Goal: Task Accomplishment & Management: Manage account settings

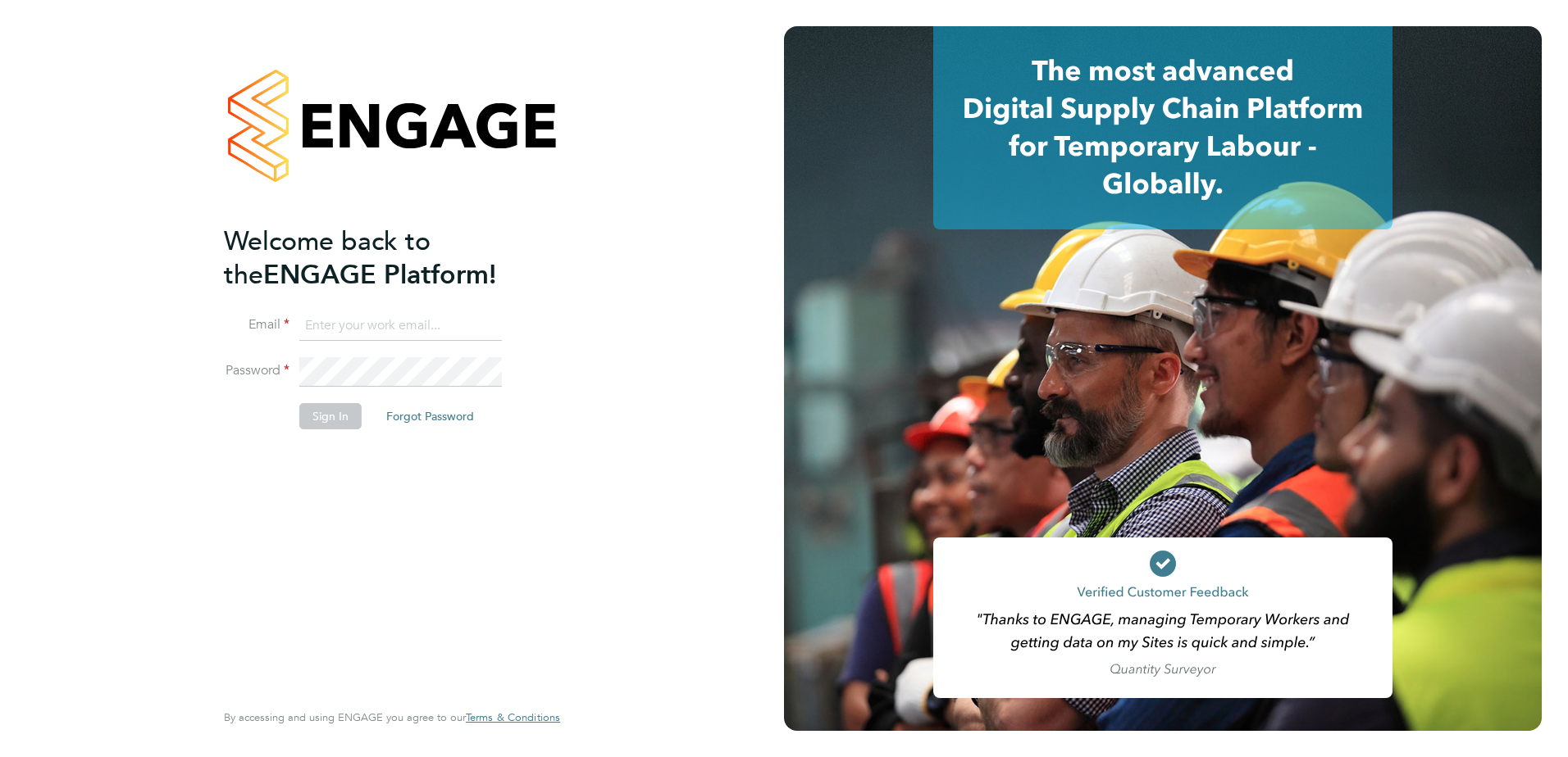
type input "[PERSON_NAME][EMAIL_ADDRESS][PERSON_NAME][DOMAIN_NAME]"
click at [325, 410] on button "Sign In" at bounding box center [330, 416] width 62 height 26
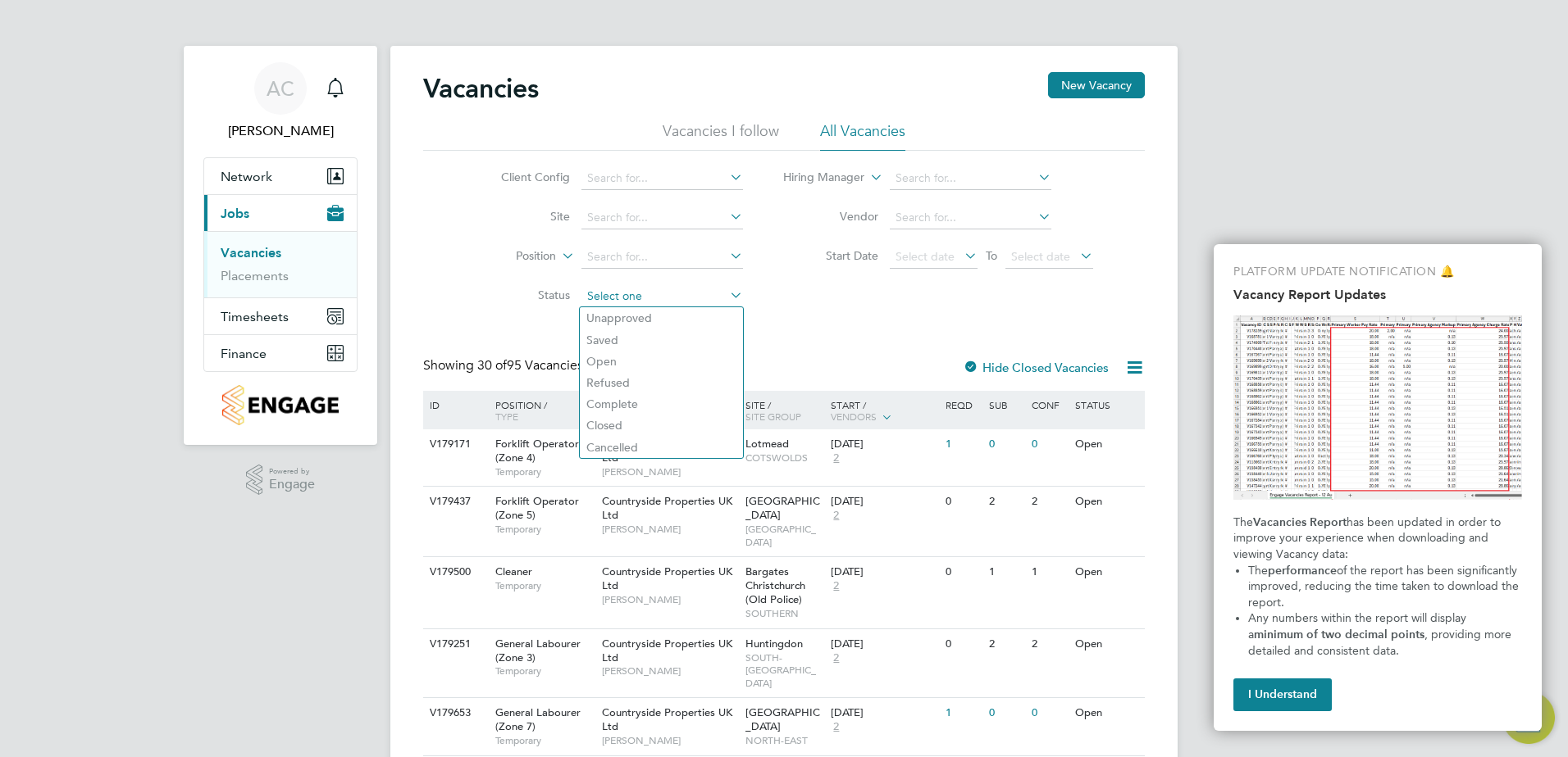
click at [725, 297] on input at bounding box center [662, 297] width 162 height 23
click at [727, 255] on icon at bounding box center [727, 256] width 0 height 23
click at [727, 220] on icon at bounding box center [727, 217] width 0 height 23
click at [727, 180] on icon at bounding box center [727, 177] width 0 height 23
click at [748, 372] on li "Countryside Properties UK Ltd" at bounding box center [790, 379] width 420 height 22
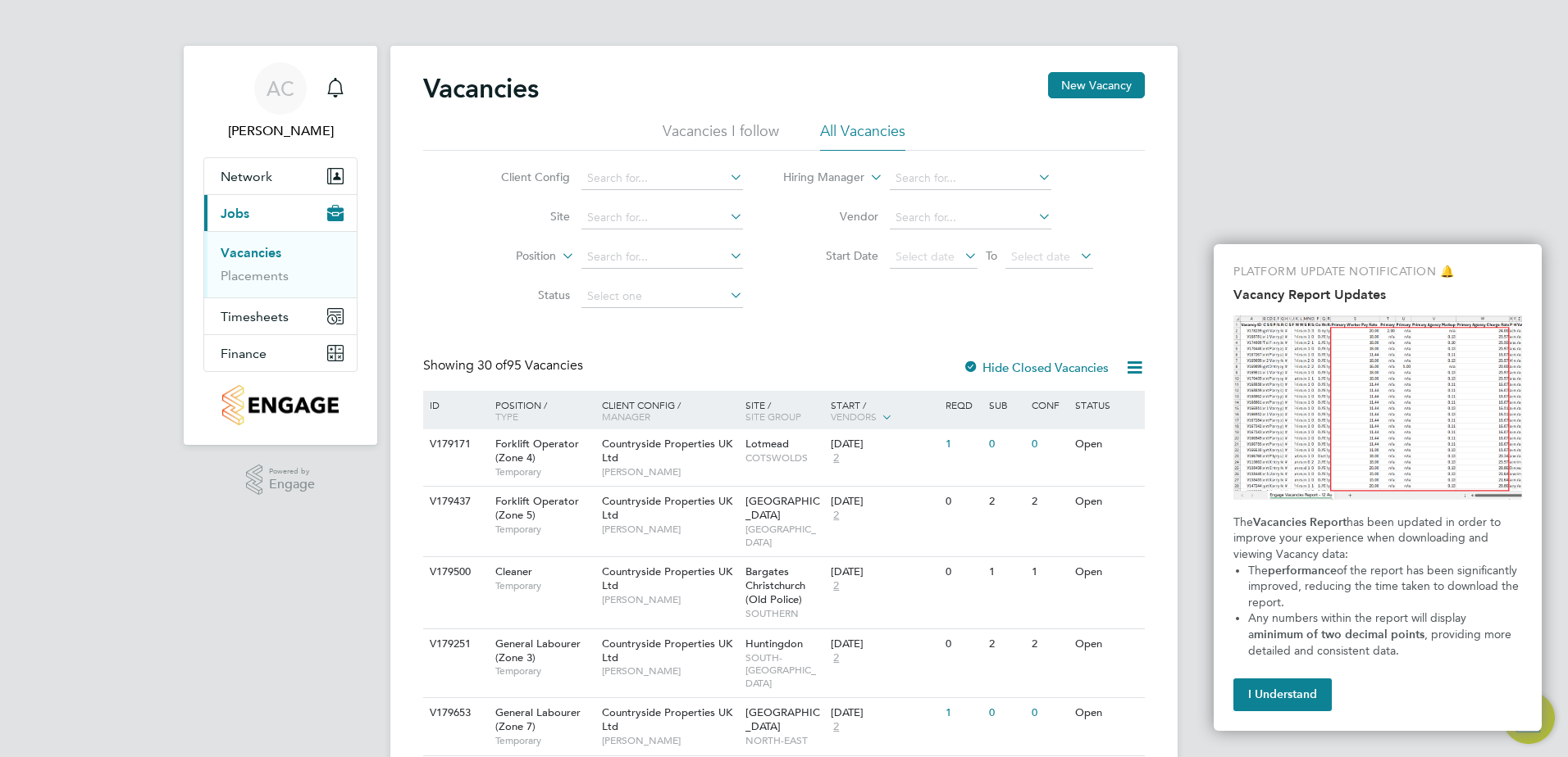
type input "Countryside Properties UK Ltd"
click at [1136, 365] on icon at bounding box center [1134, 367] width 20 height 20
click at [727, 299] on icon at bounding box center [727, 295] width 0 height 23
click at [272, 351] on button "Finance" at bounding box center [280, 353] width 153 height 36
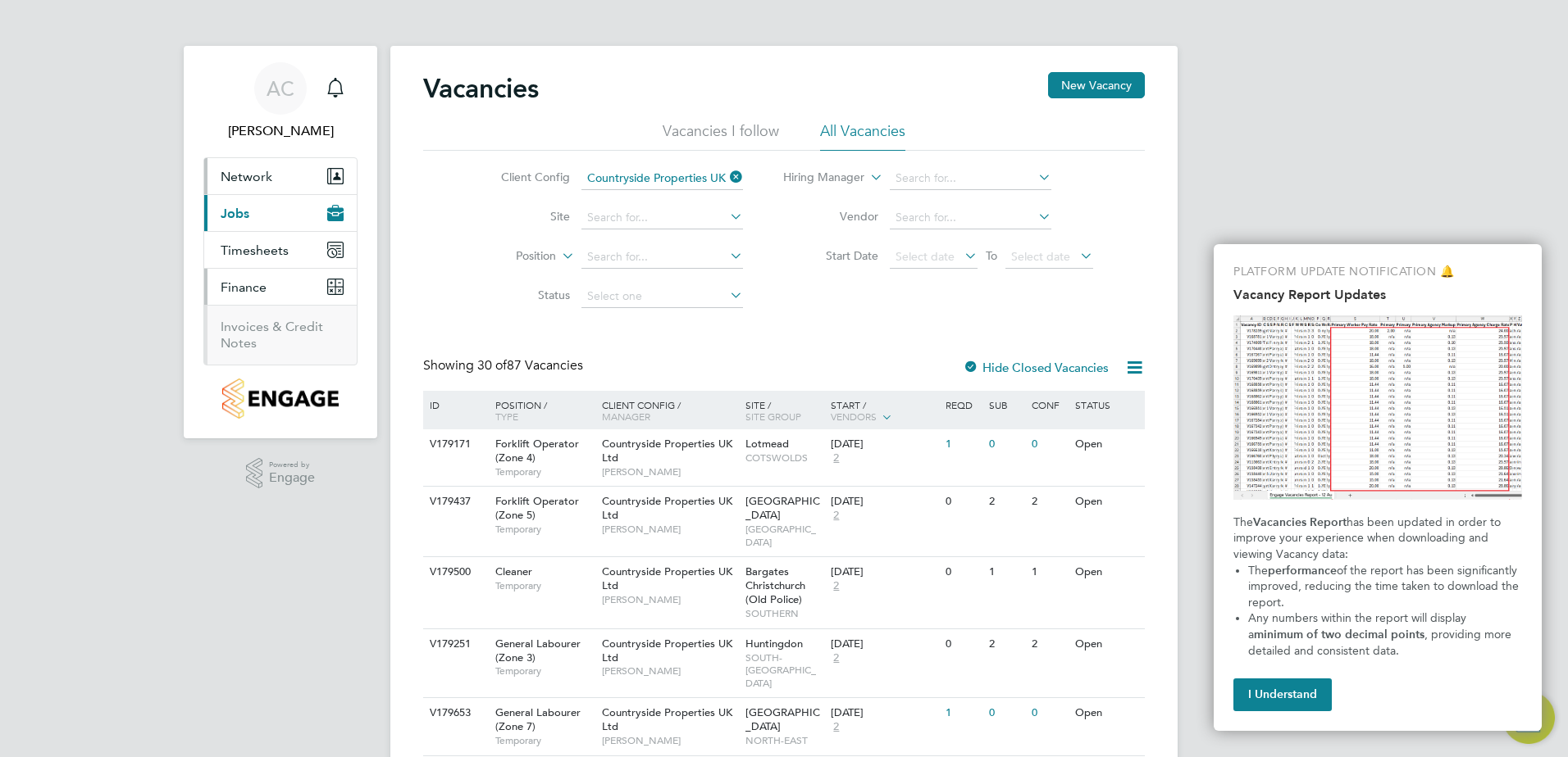
click at [259, 177] on span "Network" at bounding box center [246, 176] width 52 height 16
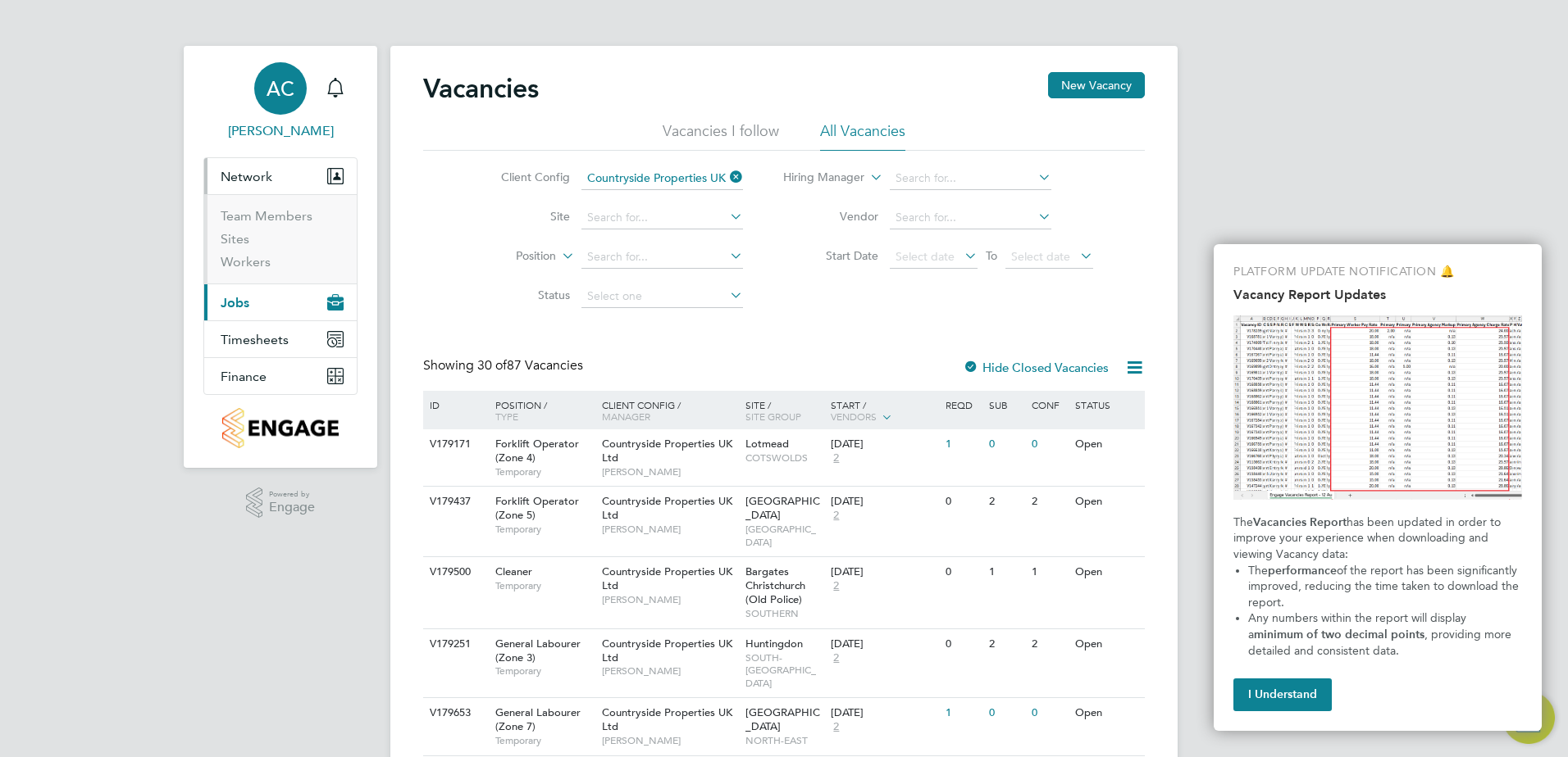
click at [272, 132] on span "[PERSON_NAME]" at bounding box center [280, 131] width 154 height 20
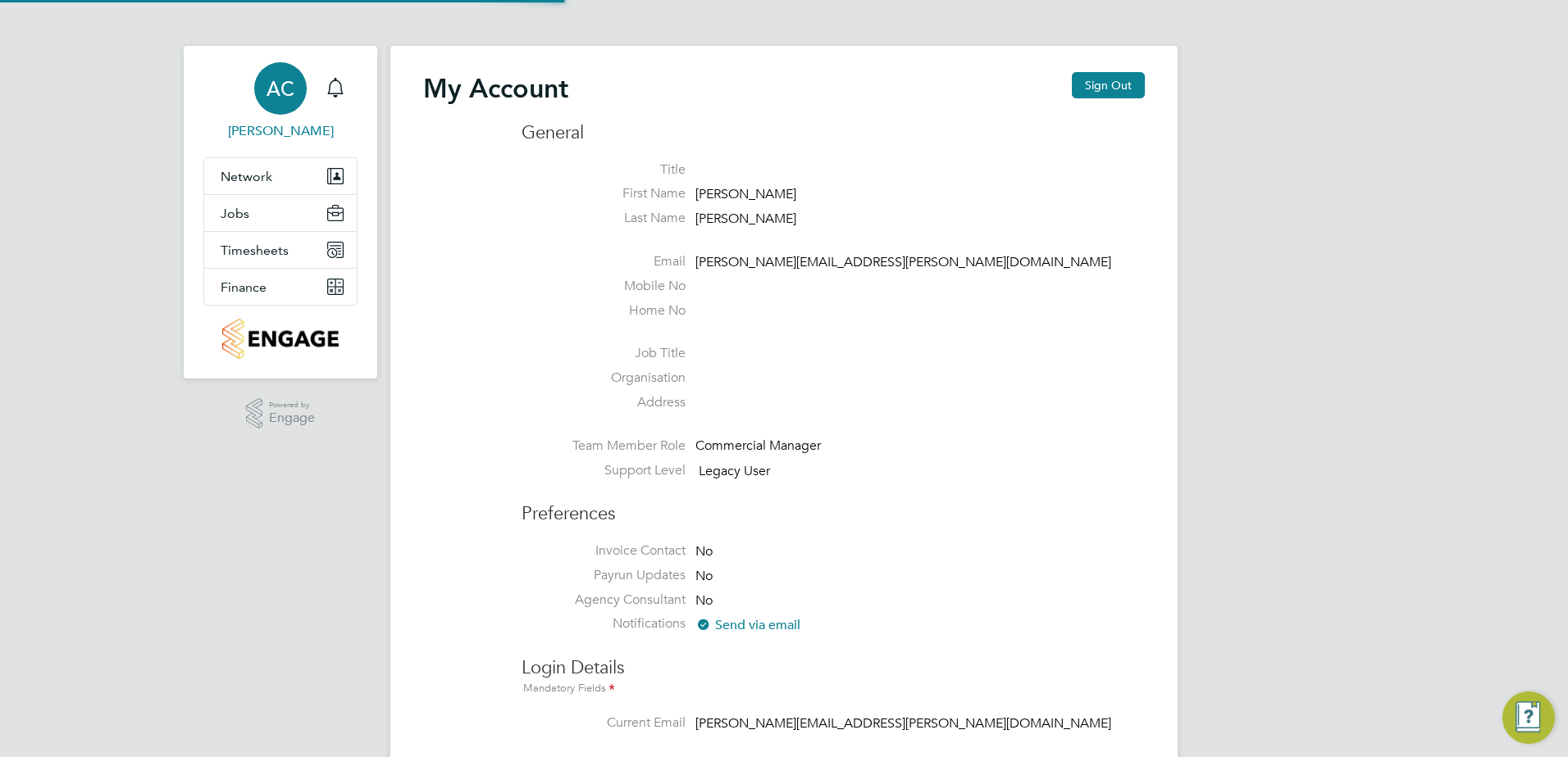
type input "[PERSON_NAME][EMAIL_ADDRESS][PERSON_NAME][DOMAIN_NAME]"
click at [266, 212] on button "Jobs" at bounding box center [280, 212] width 153 height 36
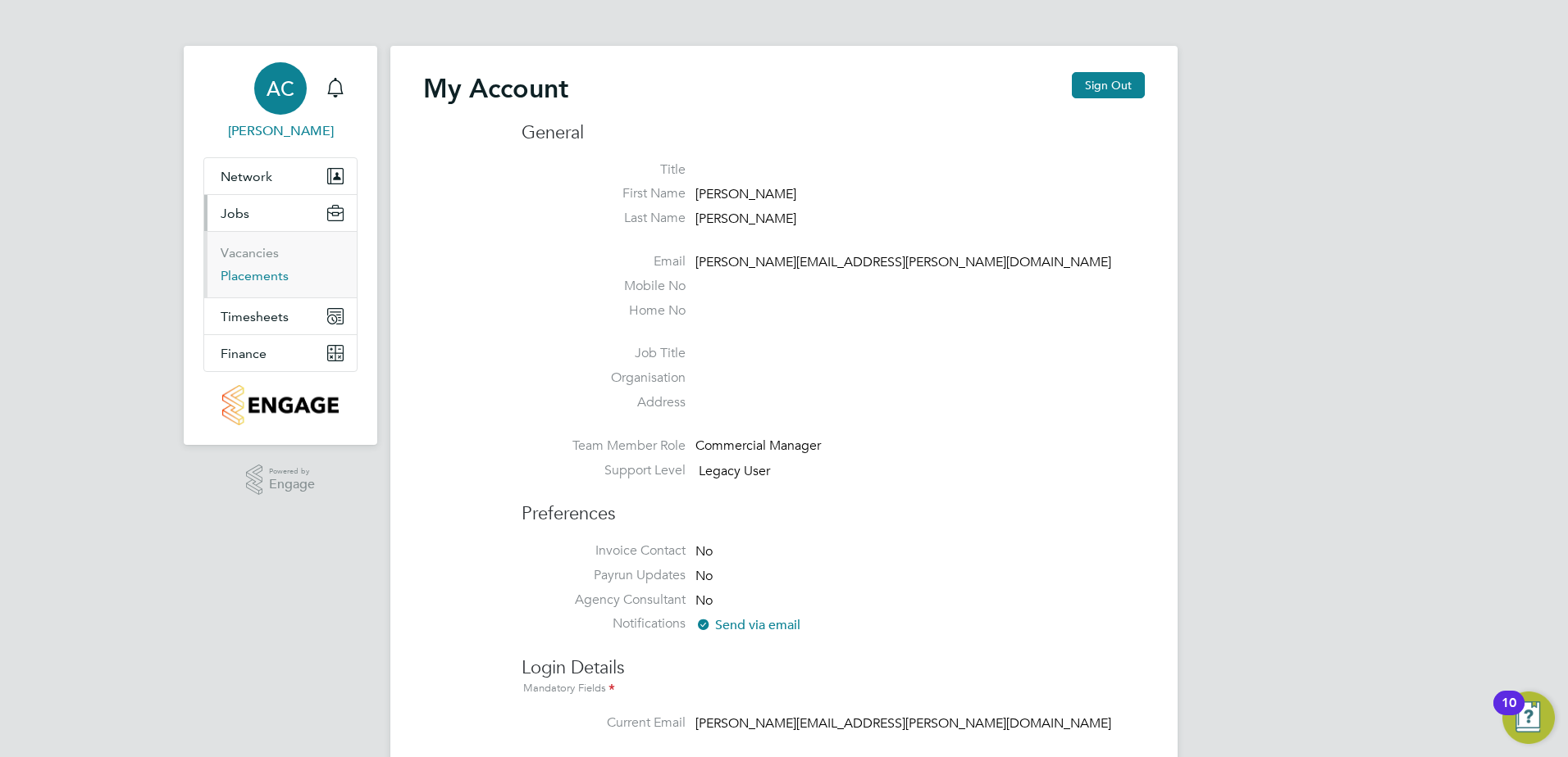
click at [239, 279] on link "Placements" at bounding box center [255, 276] width 68 height 16
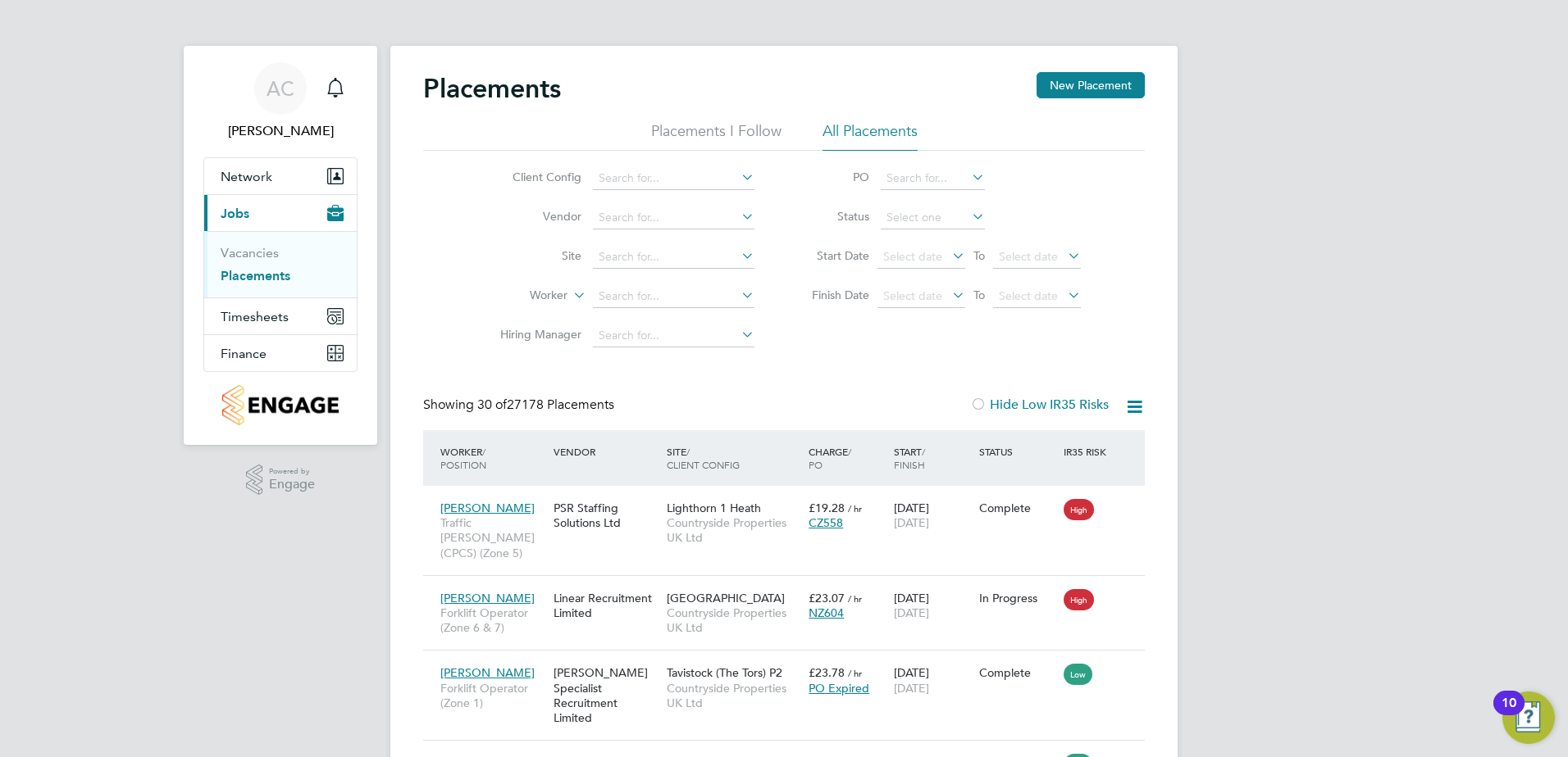
click at [738, 181] on icon at bounding box center [738, 177] width 0 height 23
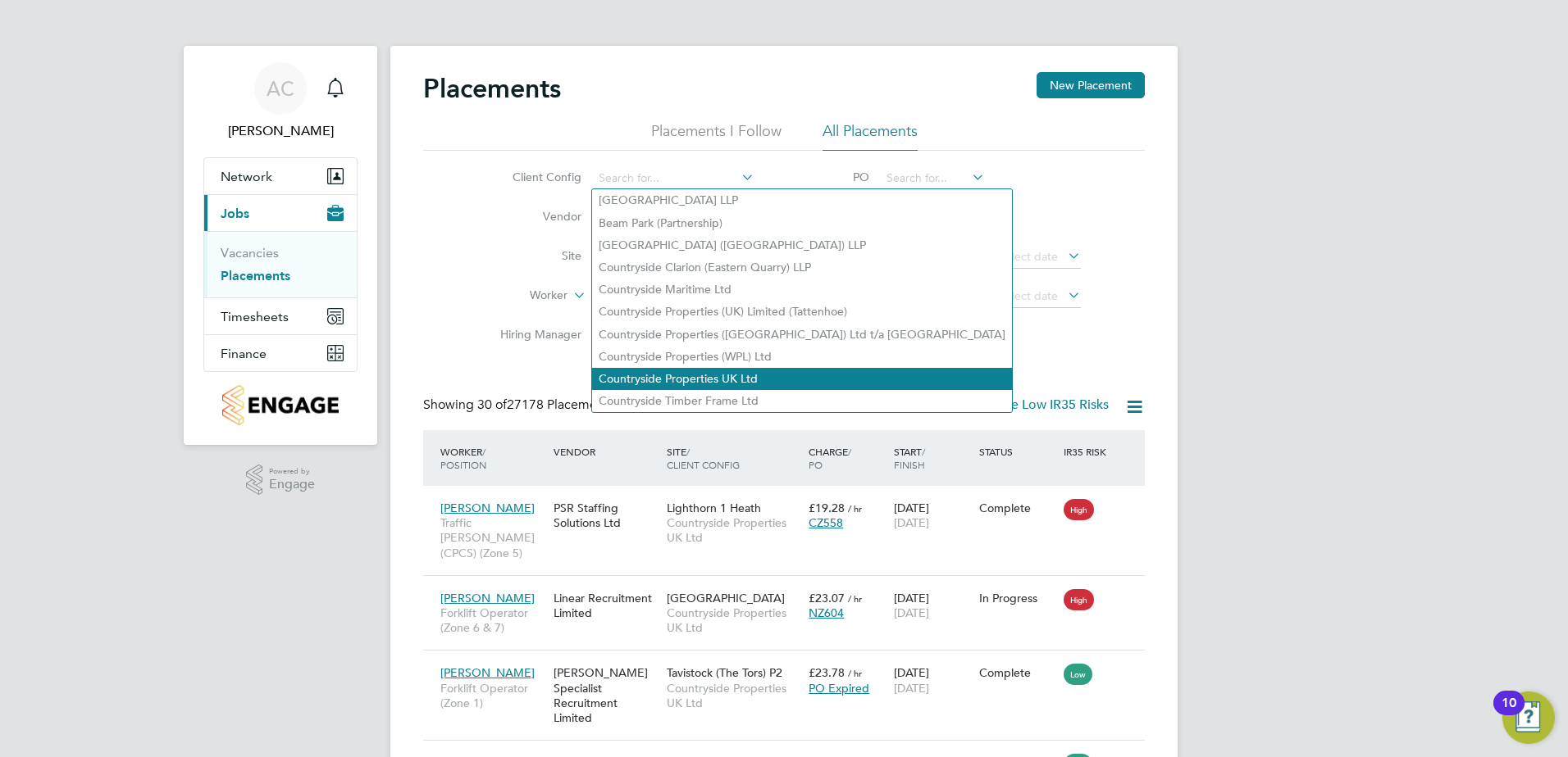
click at [710, 368] on li "Countryside Properties UK Ltd" at bounding box center [802, 379] width 420 height 22
type input "Countryside Properties UK Ltd"
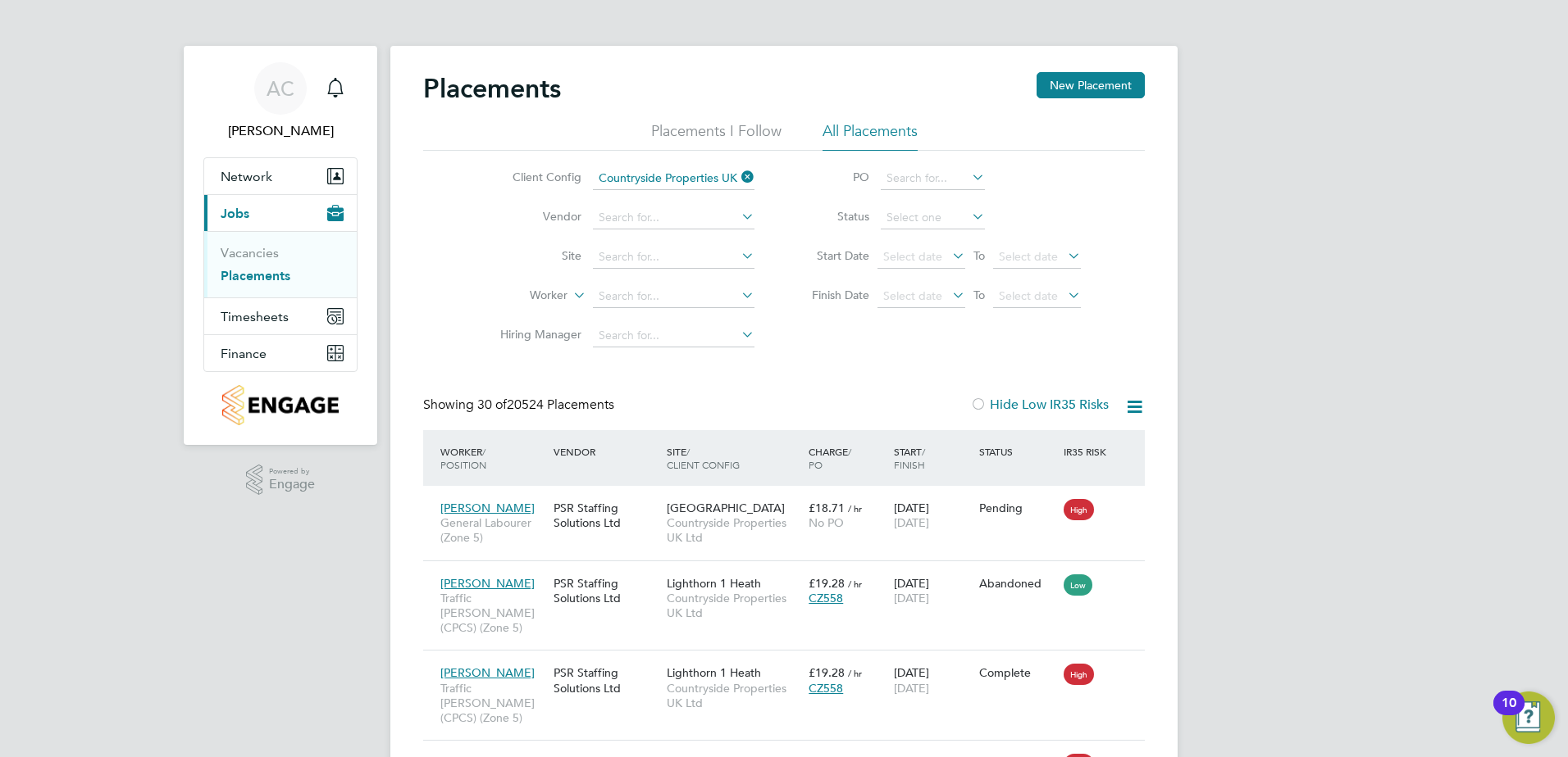
click at [969, 213] on icon at bounding box center [969, 217] width 0 height 23
click at [935, 215] on input at bounding box center [932, 218] width 104 height 23
click at [924, 236] on li "Active" at bounding box center [932, 239] width 106 height 21
type input "Active"
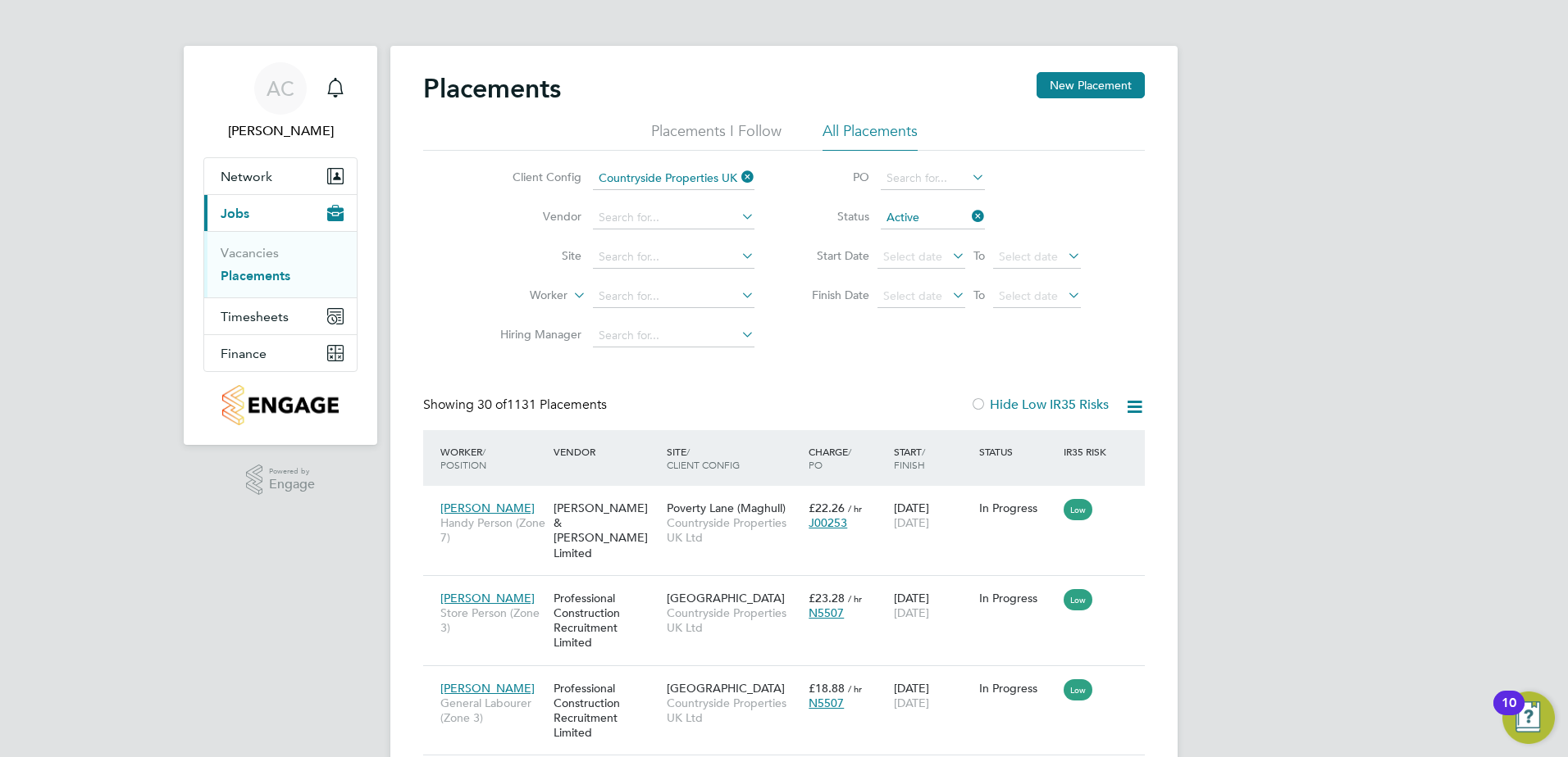
click at [738, 217] on icon at bounding box center [738, 217] width 0 height 23
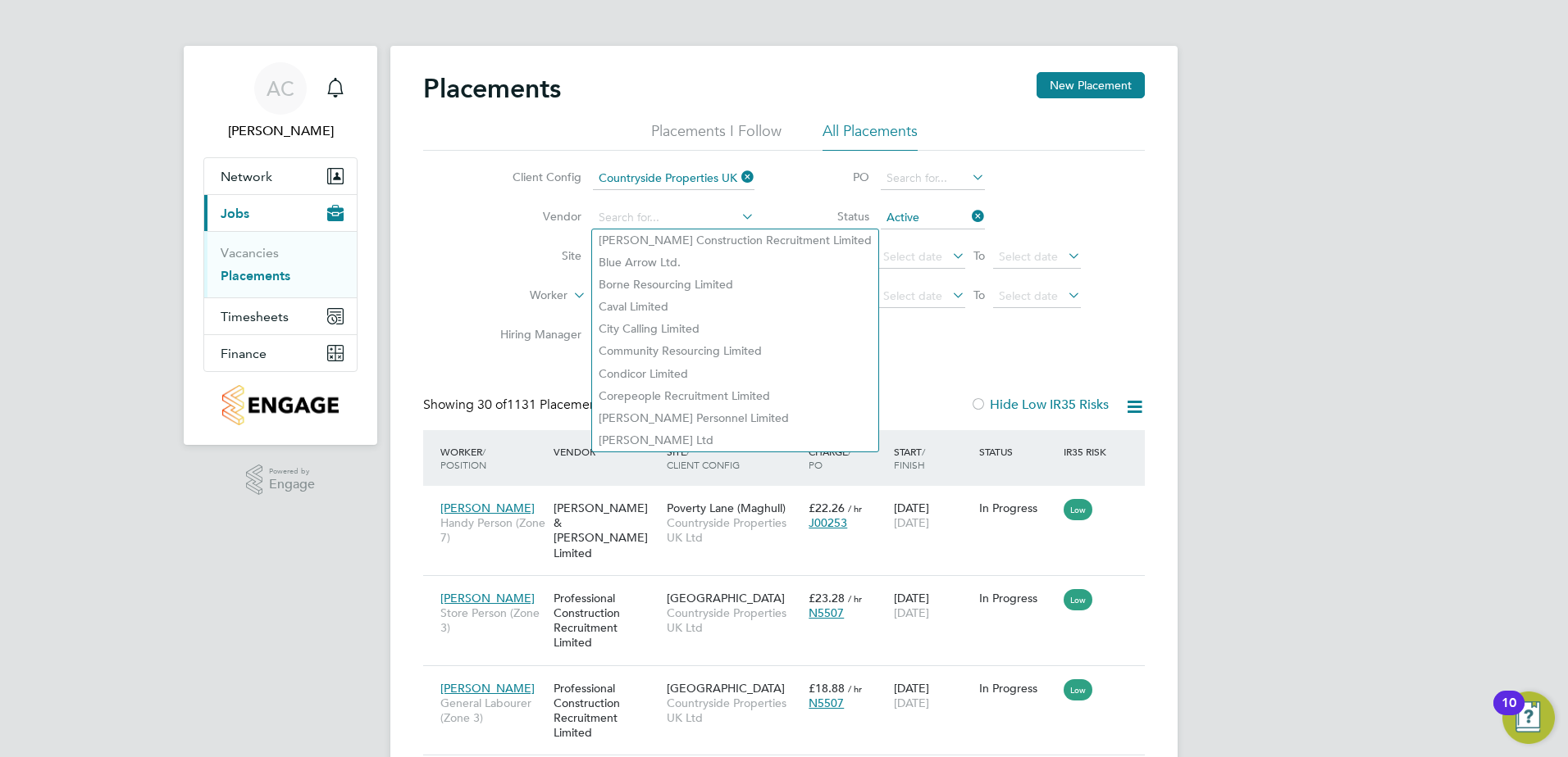
click at [738, 217] on icon at bounding box center [738, 217] width 0 height 23
click at [508, 260] on label "Site" at bounding box center [535, 255] width 94 height 15
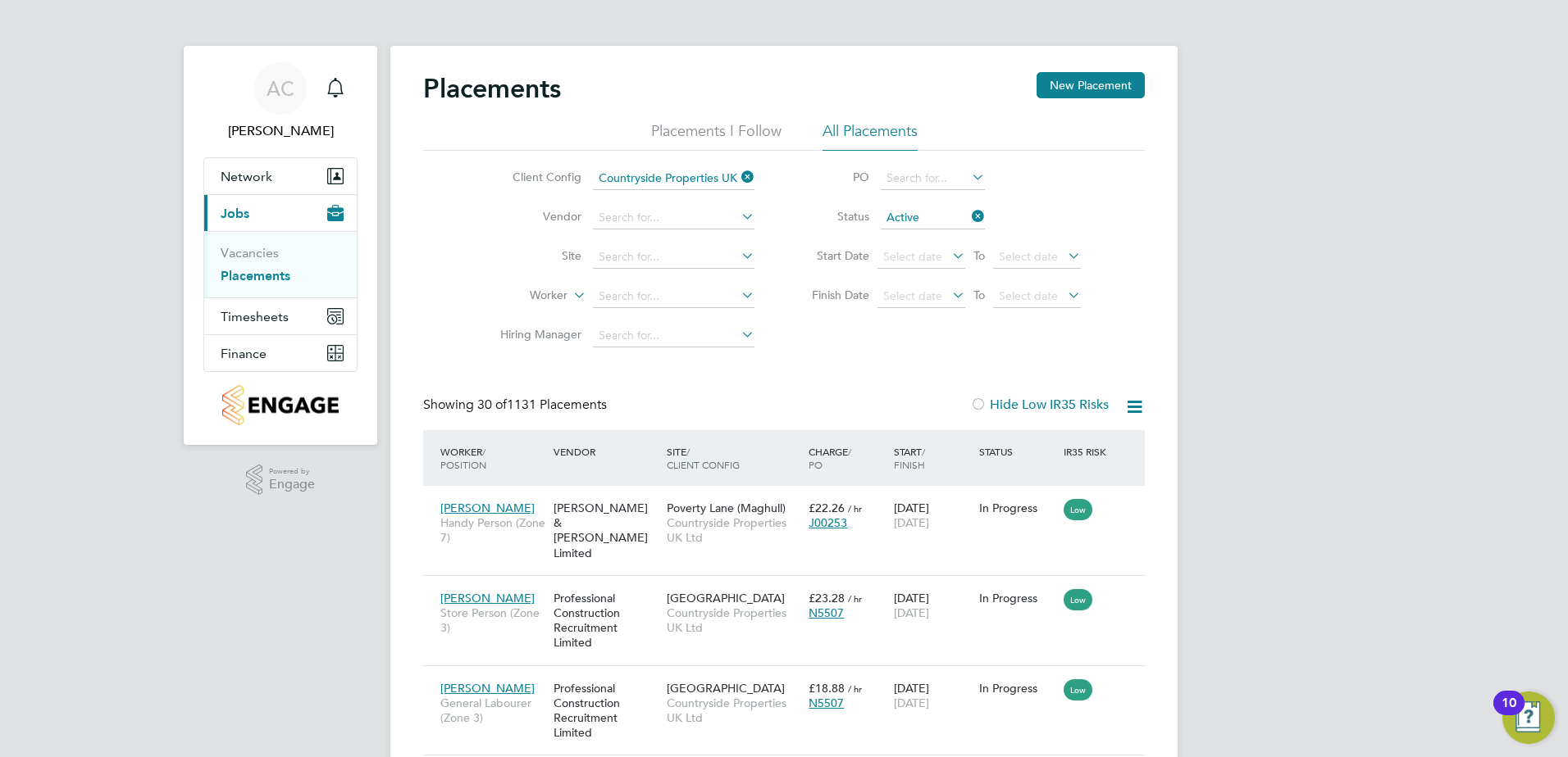
click at [1134, 402] on icon at bounding box center [1134, 406] width 20 height 20
click at [1055, 448] on li "Download Placements Report" at bounding box center [1054, 446] width 175 height 23
